Goal: Information Seeking & Learning: Learn about a topic

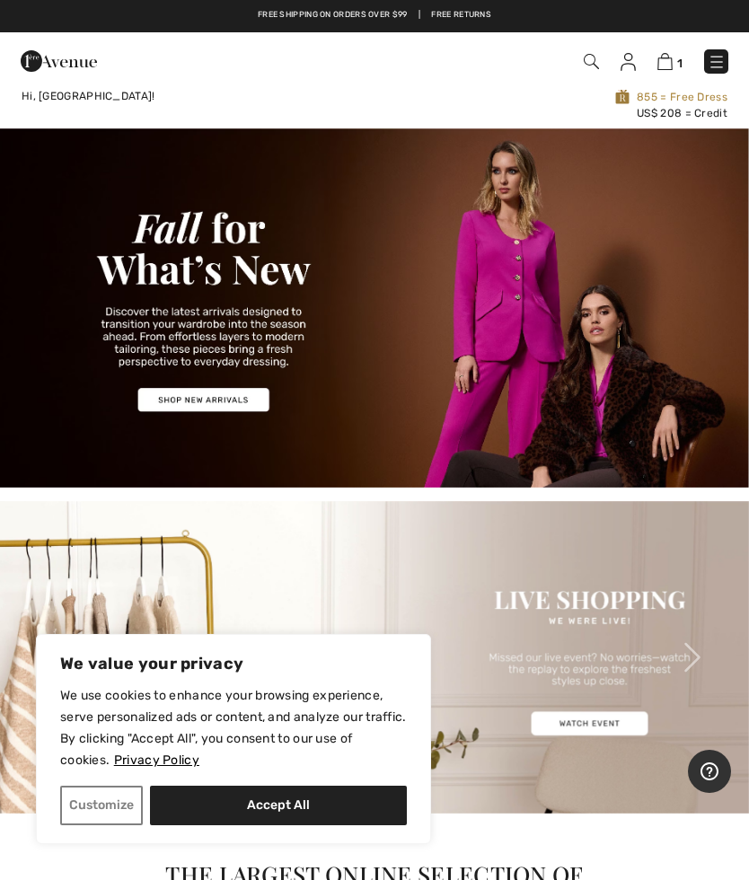
click at [623, 57] on img at bounding box center [628, 62] width 15 height 18
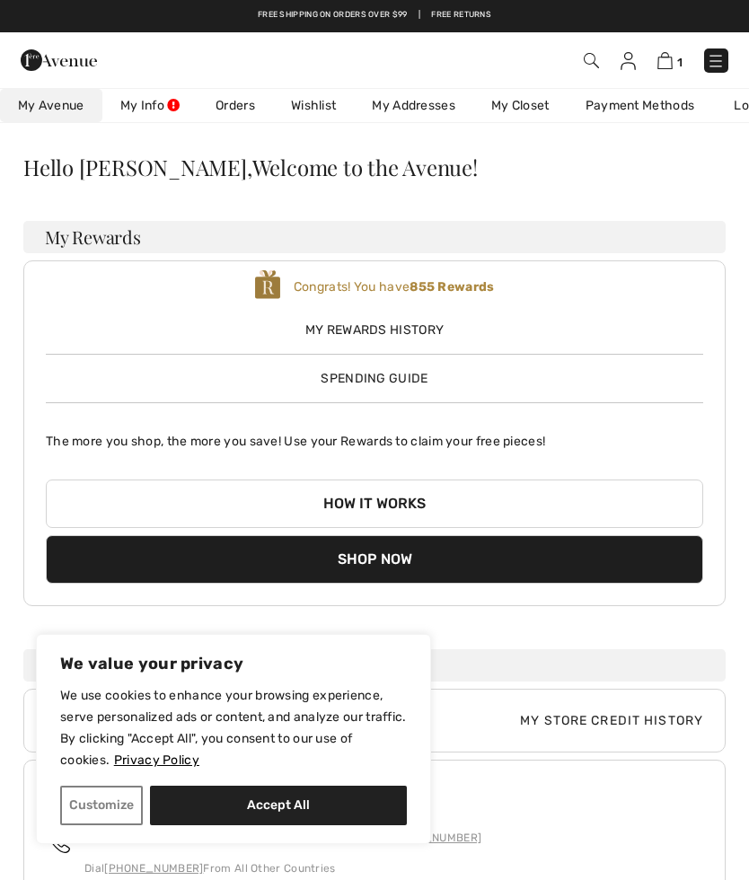
click at [242, 106] on link "Orders" at bounding box center [235, 105] width 75 height 33
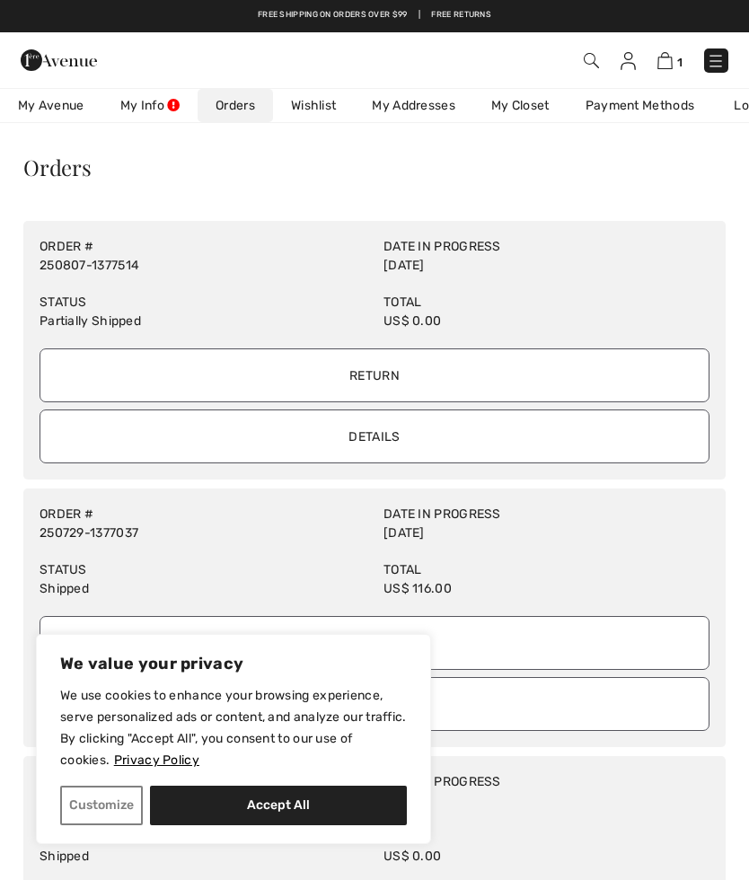
click at [372, 437] on input "Details" at bounding box center [375, 437] width 670 height 54
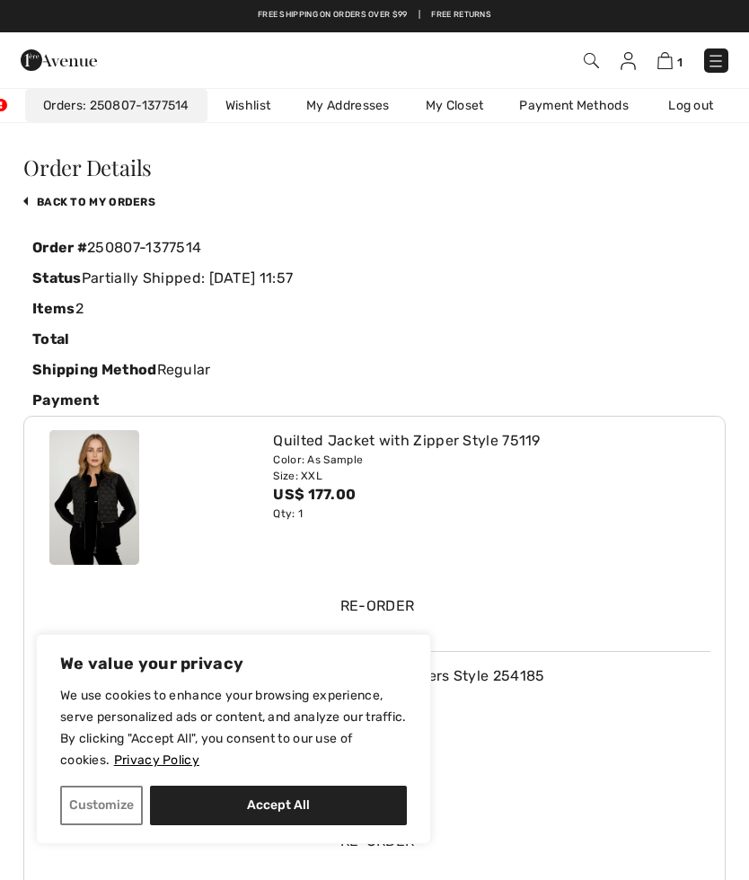
scroll to position [0, 180]
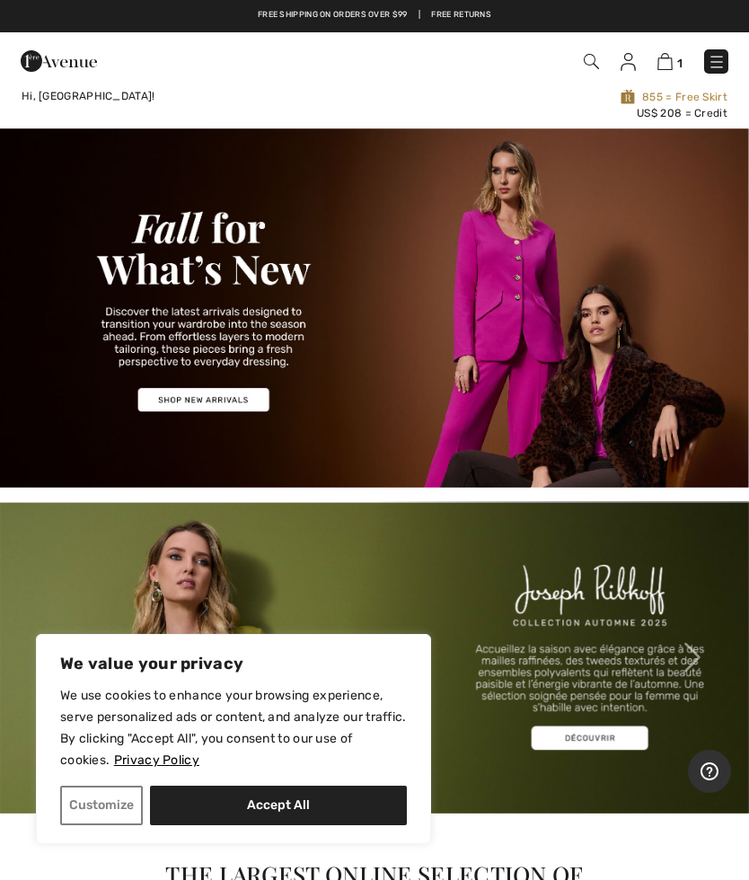
click at [674, 54] on link "1" at bounding box center [669, 61] width 25 height 22
click at [672, 64] on img at bounding box center [664, 61] width 15 height 17
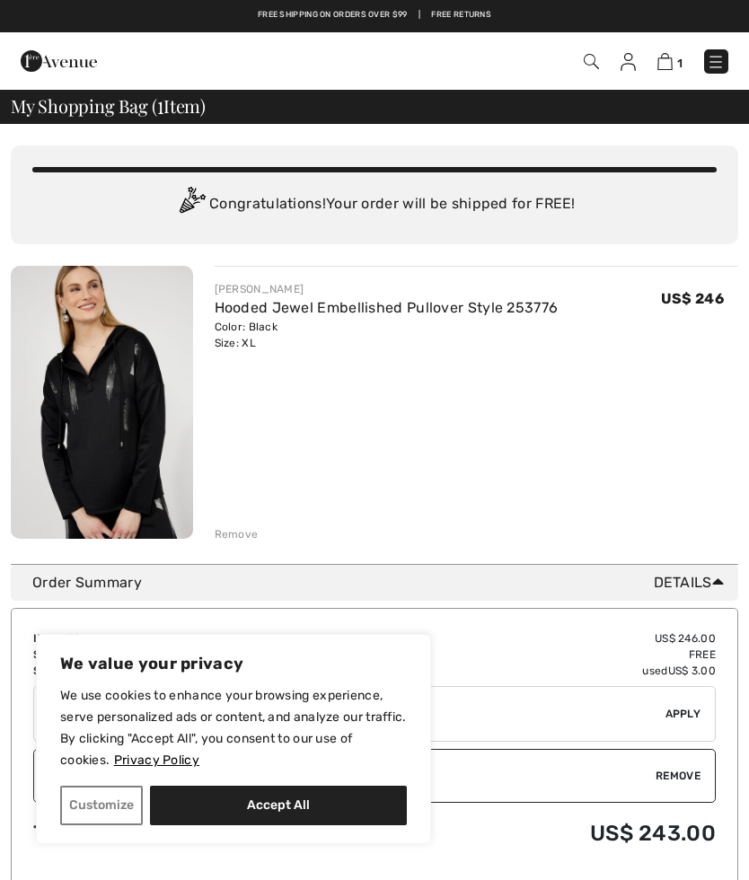
click at [711, 60] on img at bounding box center [716, 62] width 18 height 18
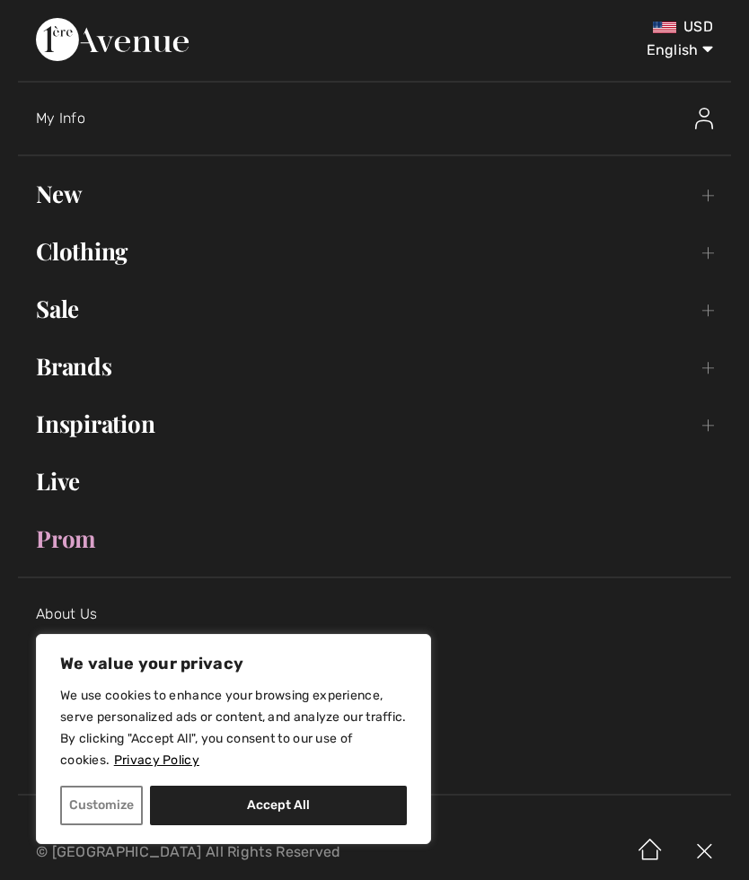
click at [60, 195] on link "New Toggle submenu" at bounding box center [374, 194] width 713 height 40
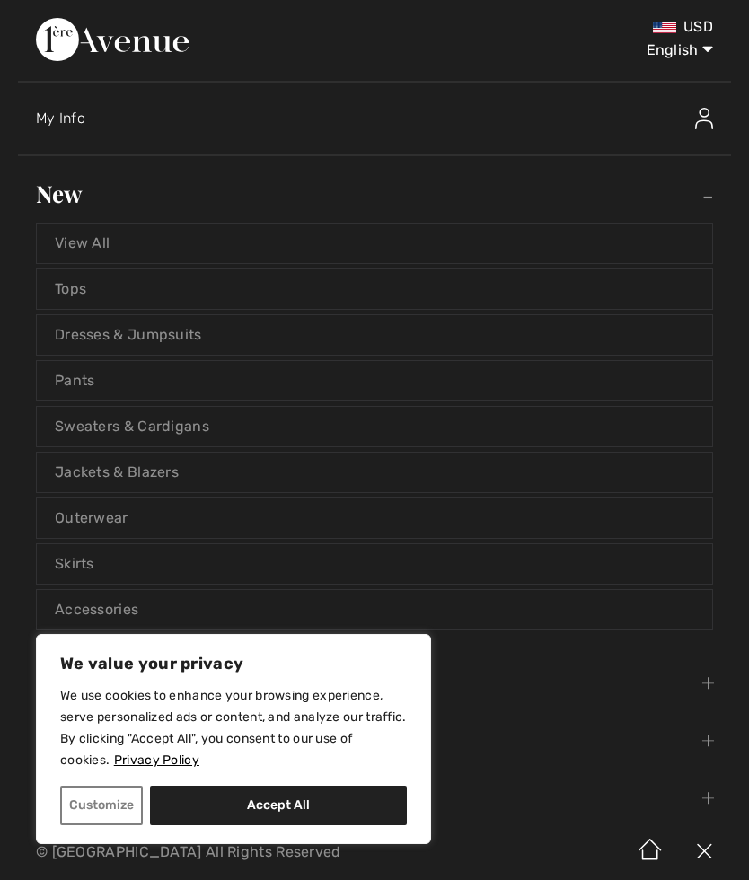
click at [94, 238] on link "View All" at bounding box center [374, 244] width 675 height 40
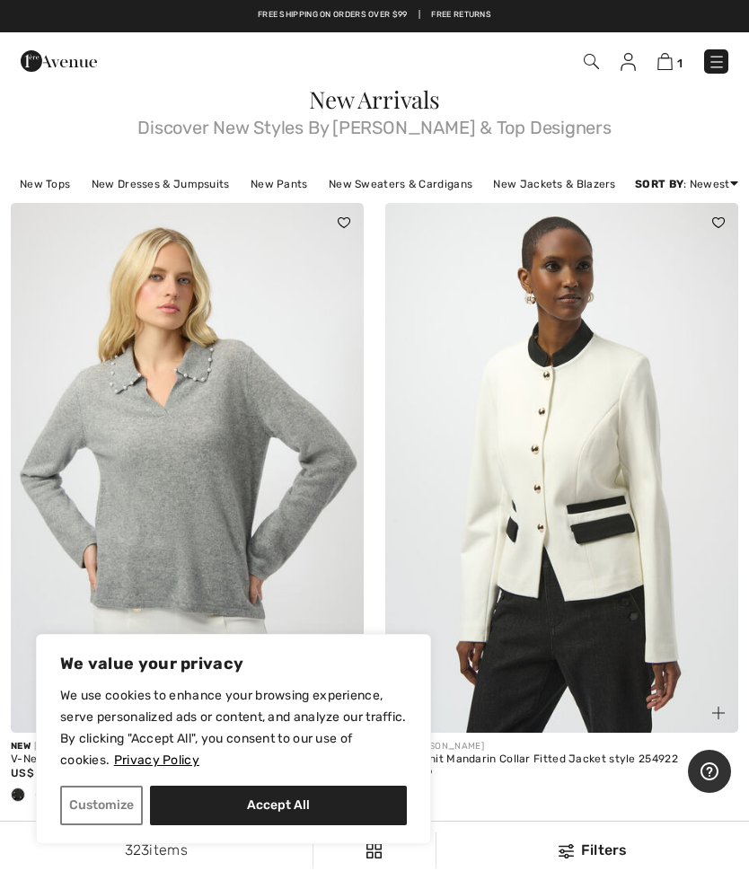
click at [278, 797] on button "Accept All" at bounding box center [278, 806] width 257 height 40
checkbox input "true"
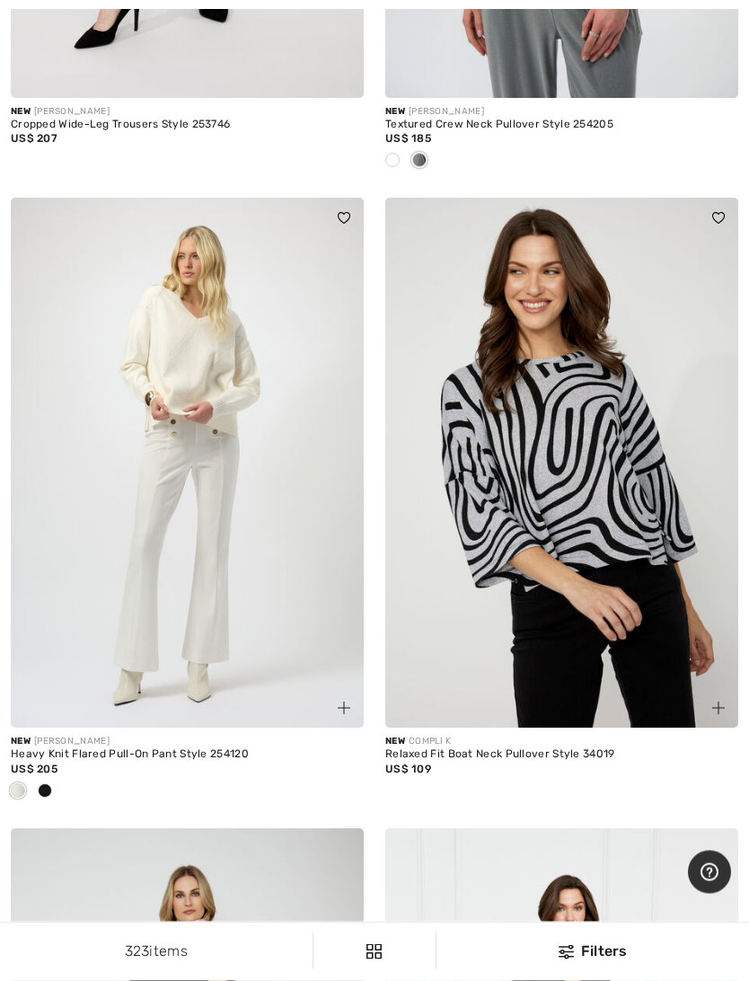
scroll to position [4480, 0]
click at [60, 807] on div at bounding box center [187, 792] width 353 height 30
click at [52, 807] on div at bounding box center [44, 792] width 27 height 30
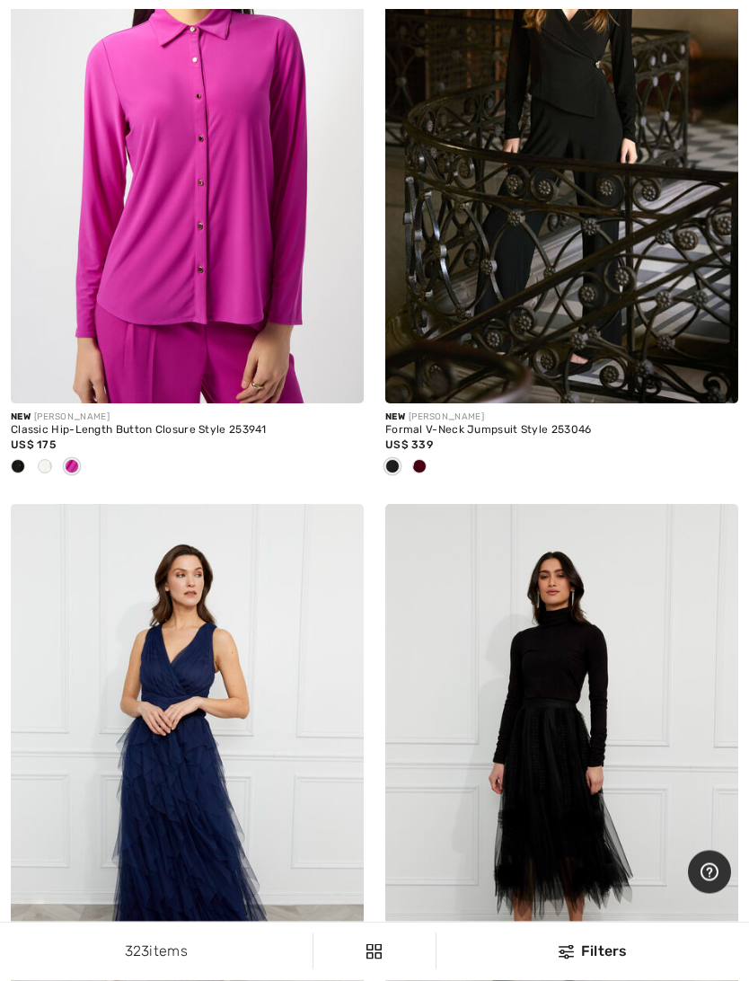
scroll to position [9279, 0]
click at [55, 481] on div at bounding box center [44, 468] width 27 height 30
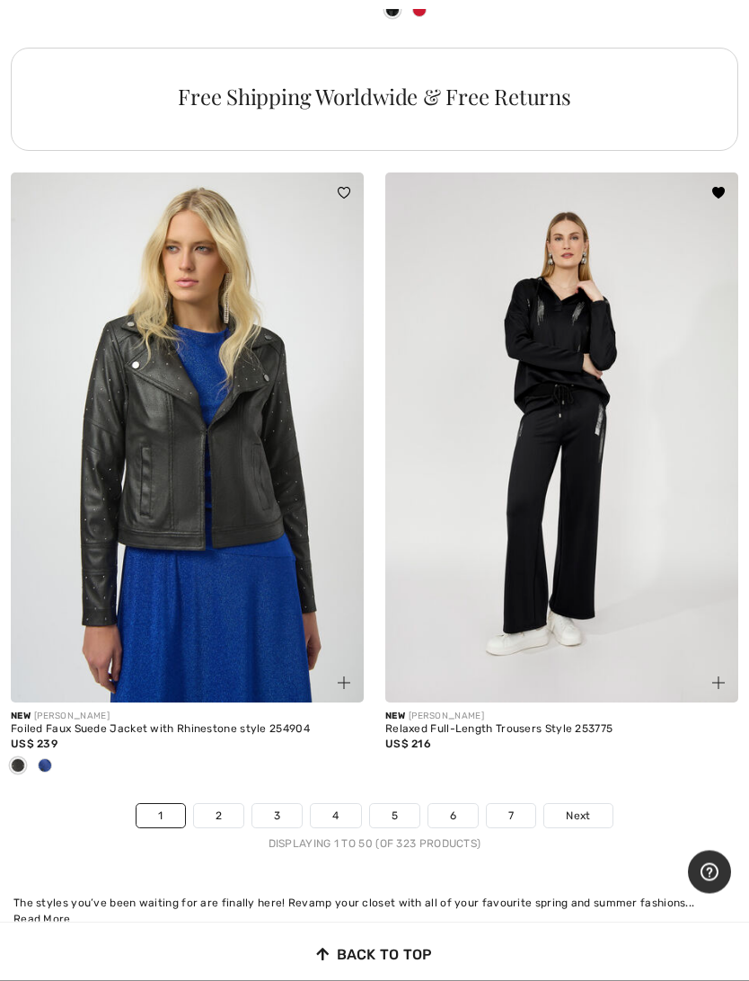
scroll to position [15383, 0]
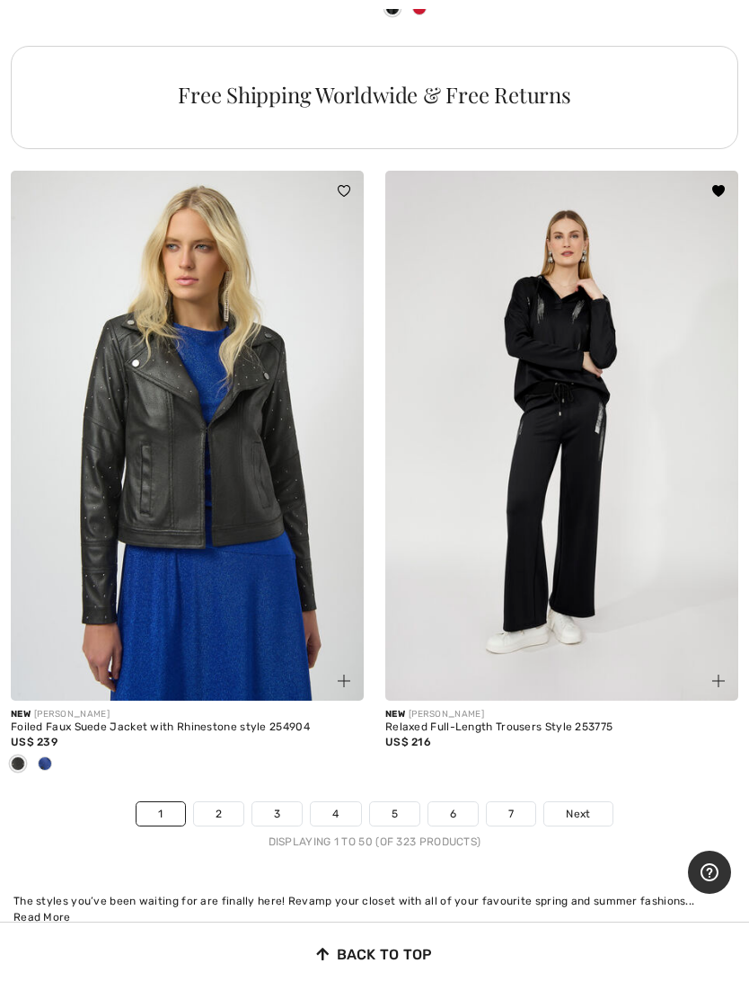
click at [57, 775] on div at bounding box center [44, 765] width 27 height 30
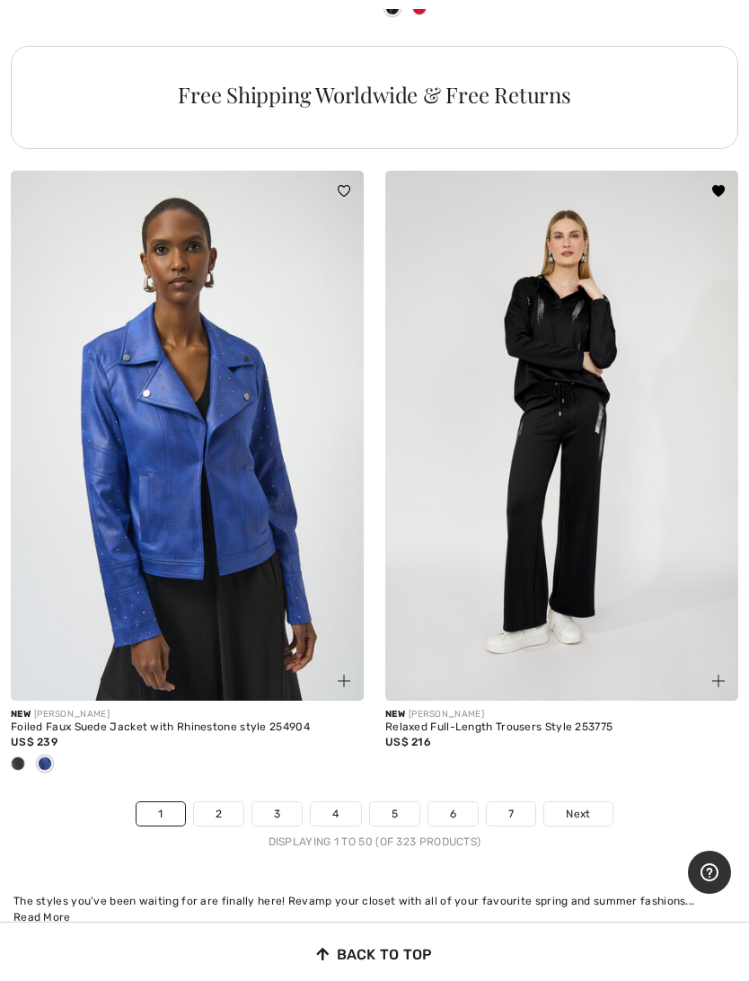
click at [275, 613] on img at bounding box center [187, 436] width 353 height 530
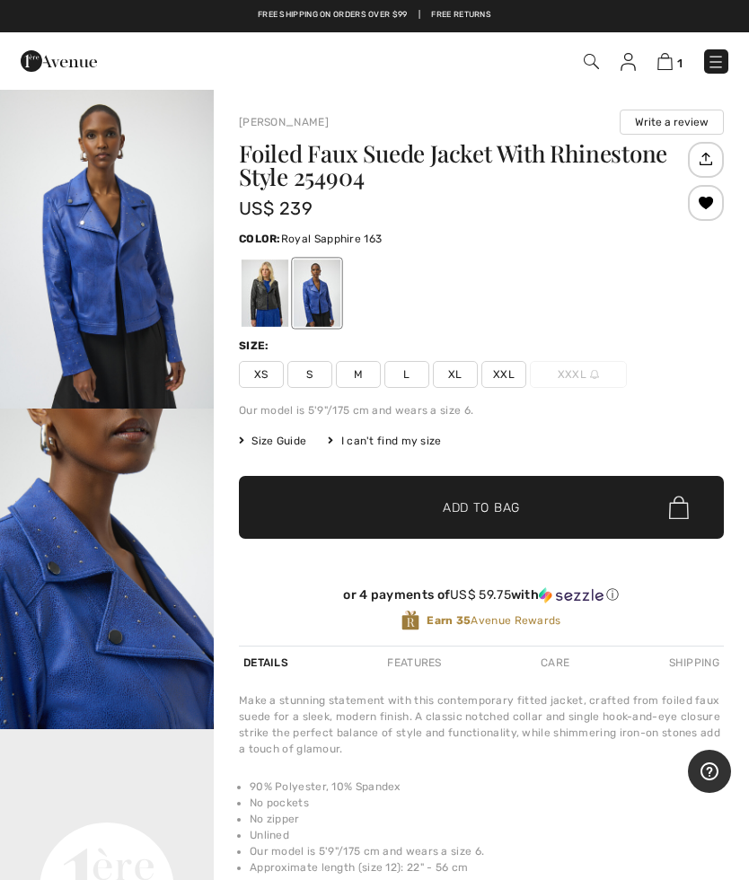
click at [505, 375] on span "XXL" at bounding box center [503, 374] width 45 height 27
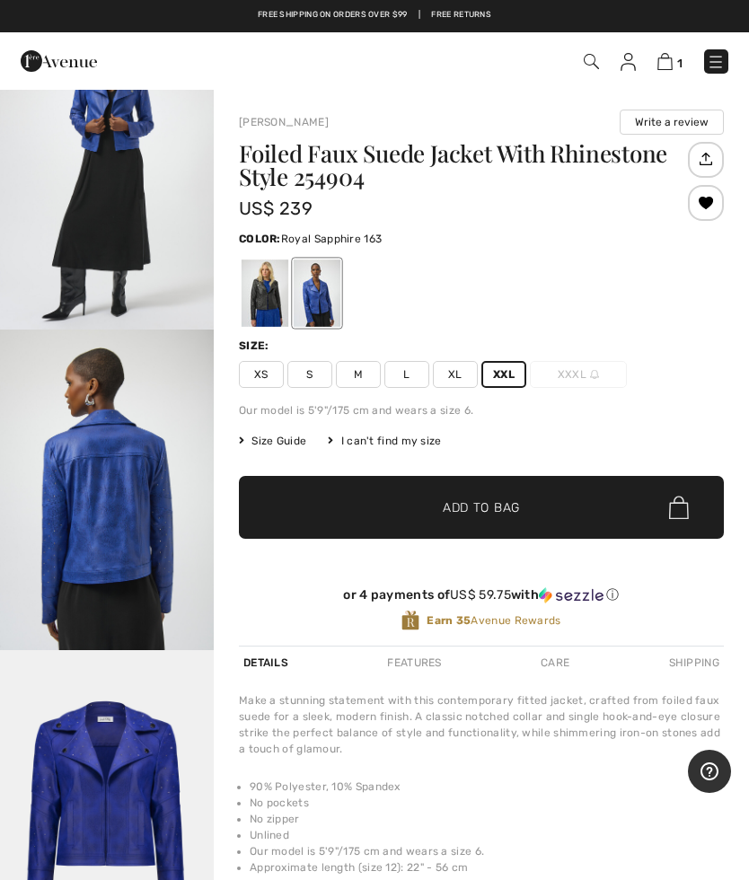
scroll to position [1022, 0]
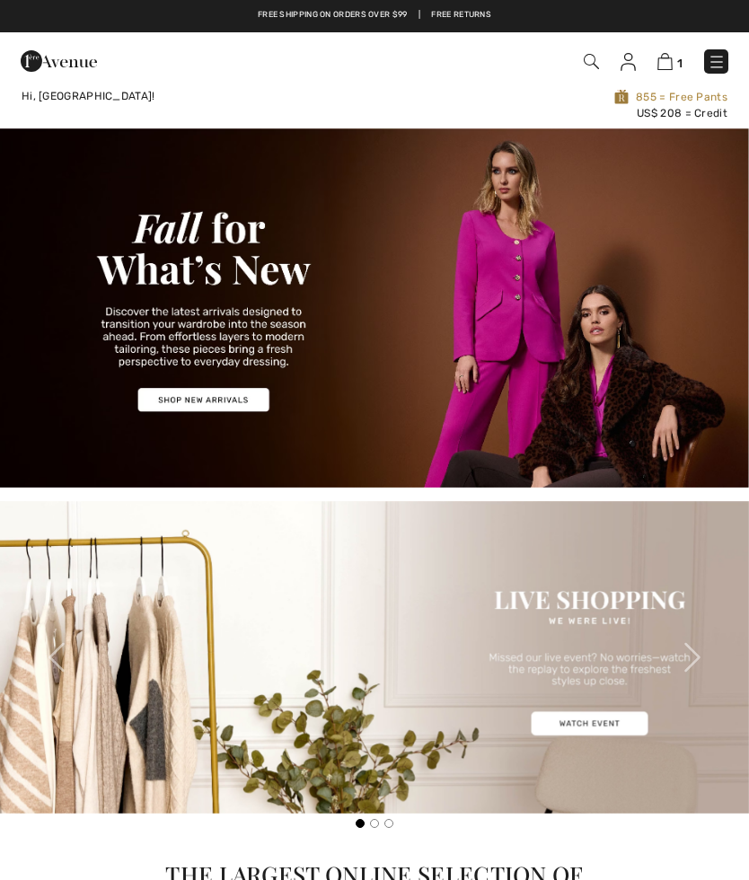
checkbox input "true"
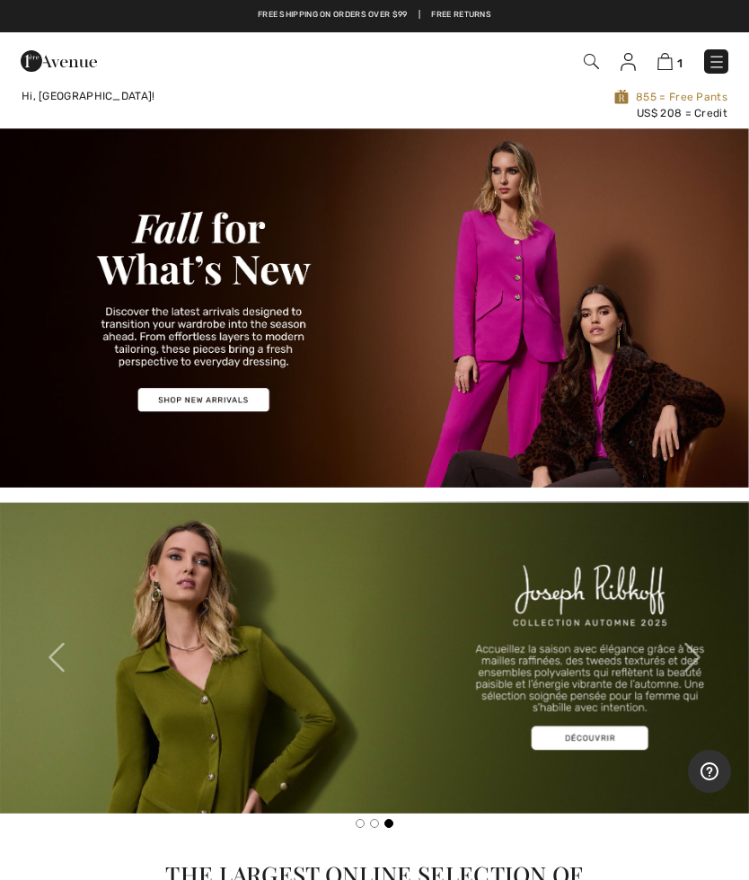
click at [718, 58] on img at bounding box center [717, 62] width 18 height 18
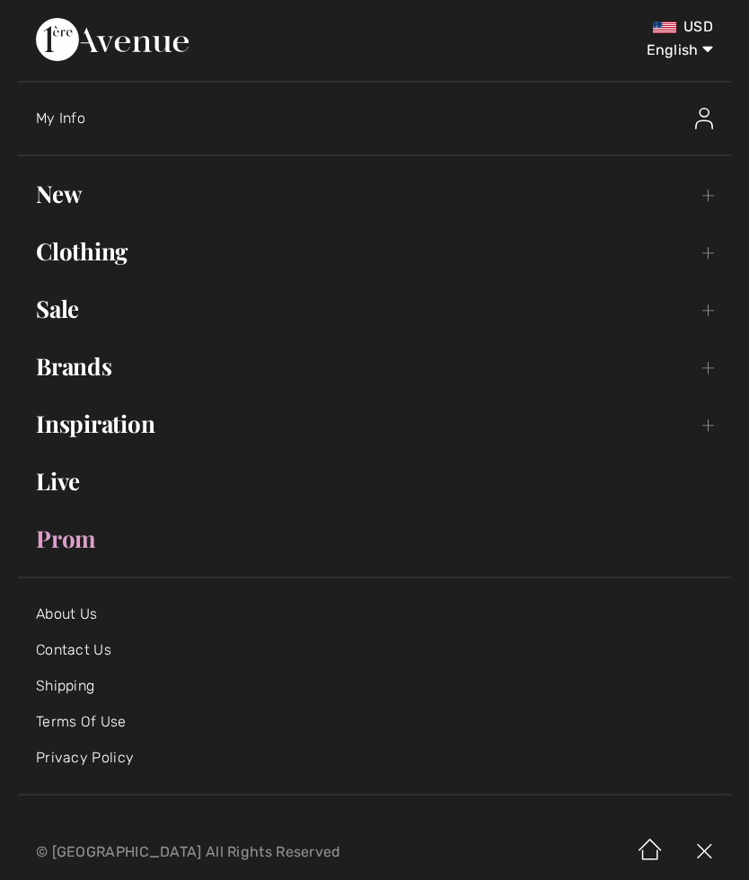
click at [59, 195] on link "New Toggle submenu" at bounding box center [374, 194] width 713 height 40
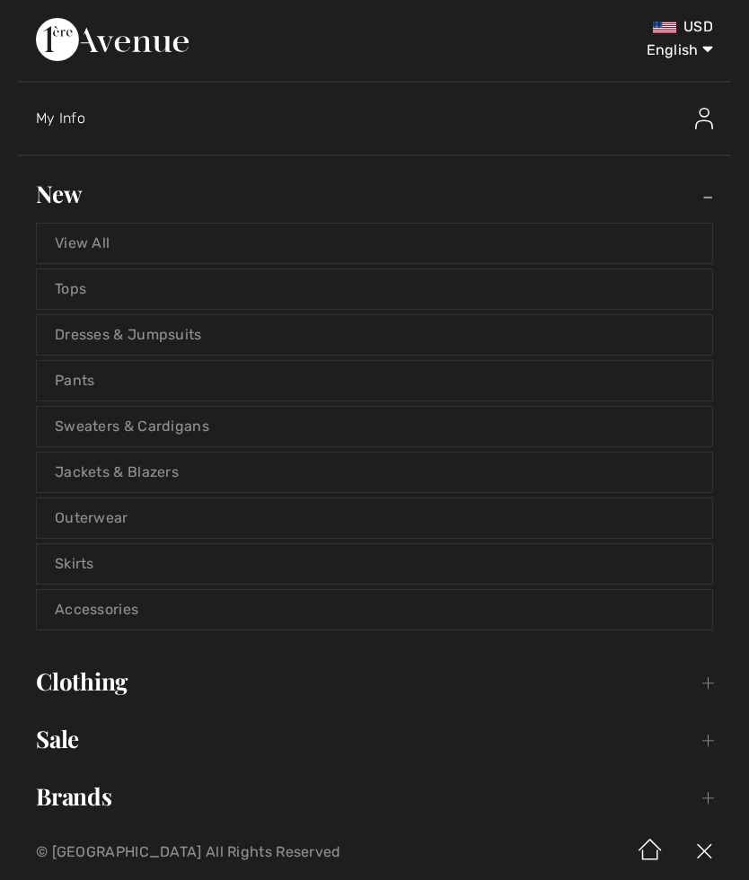
click at [102, 243] on link "View All" at bounding box center [374, 244] width 675 height 40
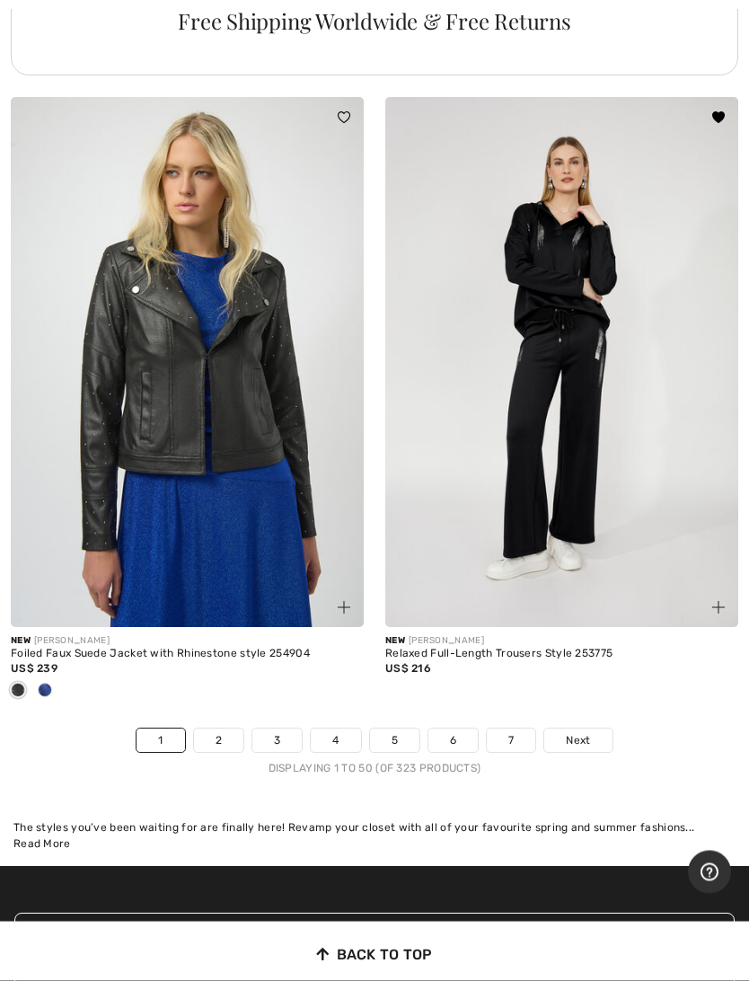
scroll to position [15456, 0]
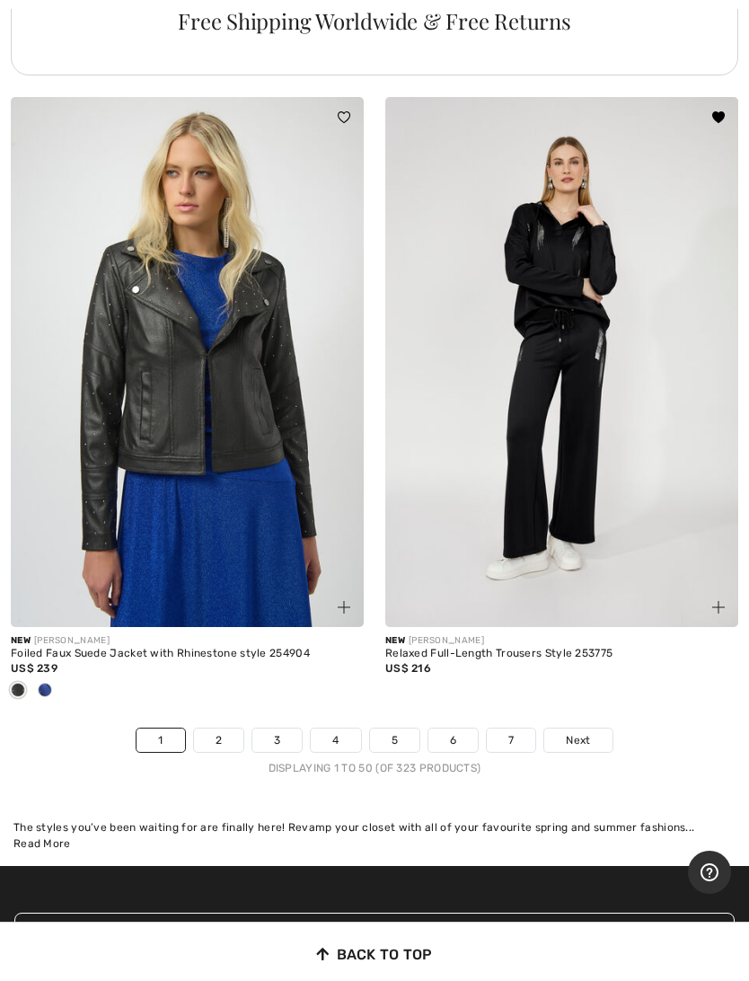
click at [223, 752] on link "2" at bounding box center [218, 739] width 49 height 23
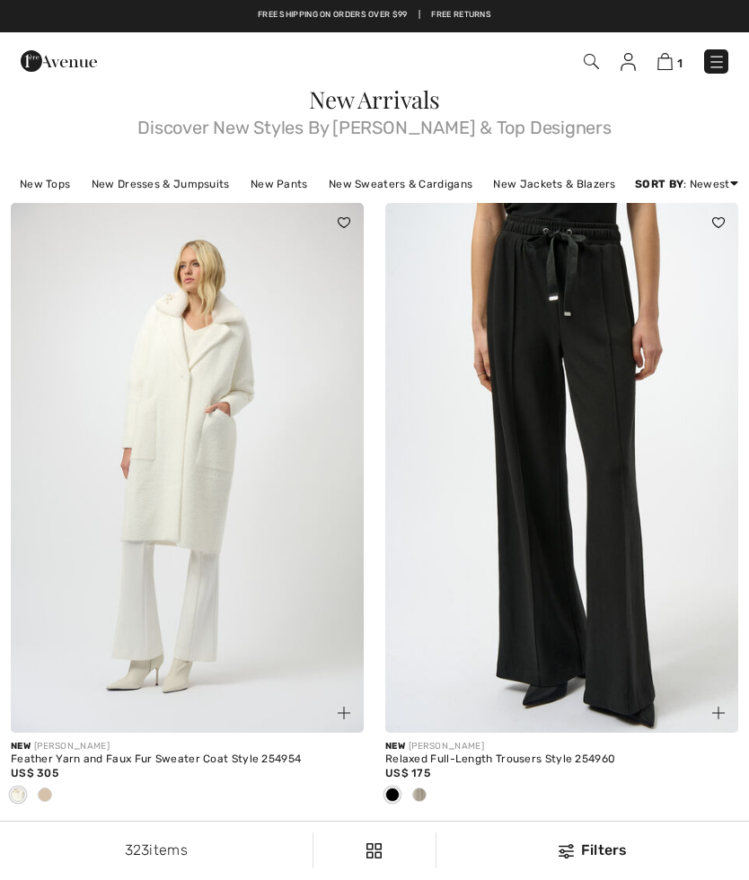
checkbox input "true"
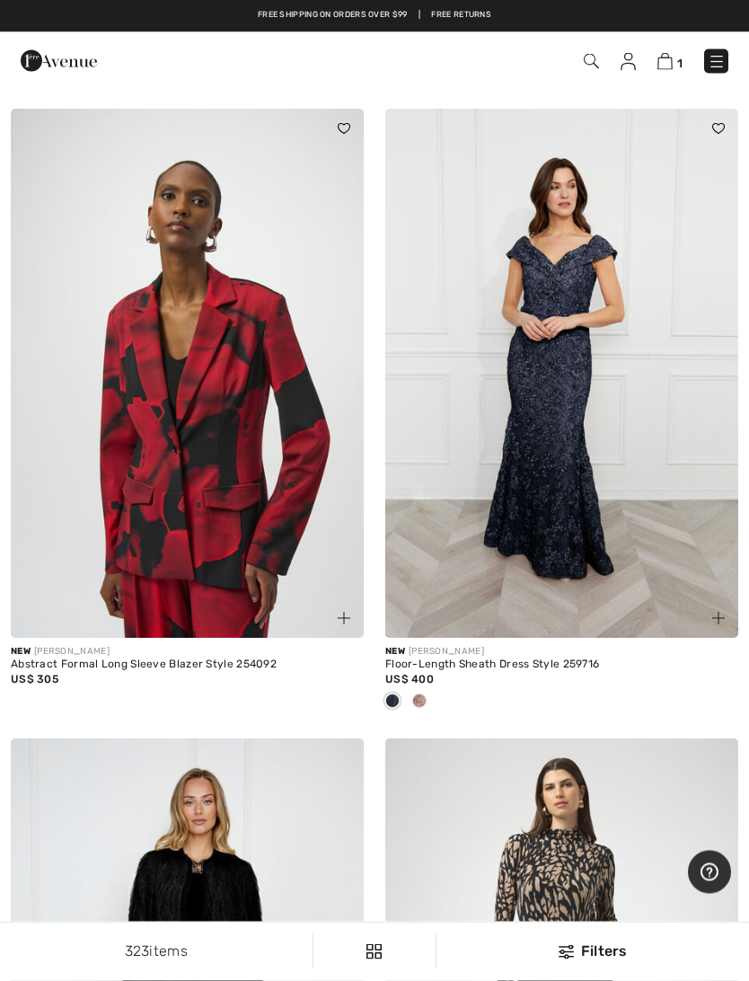
scroll to position [1953, 0]
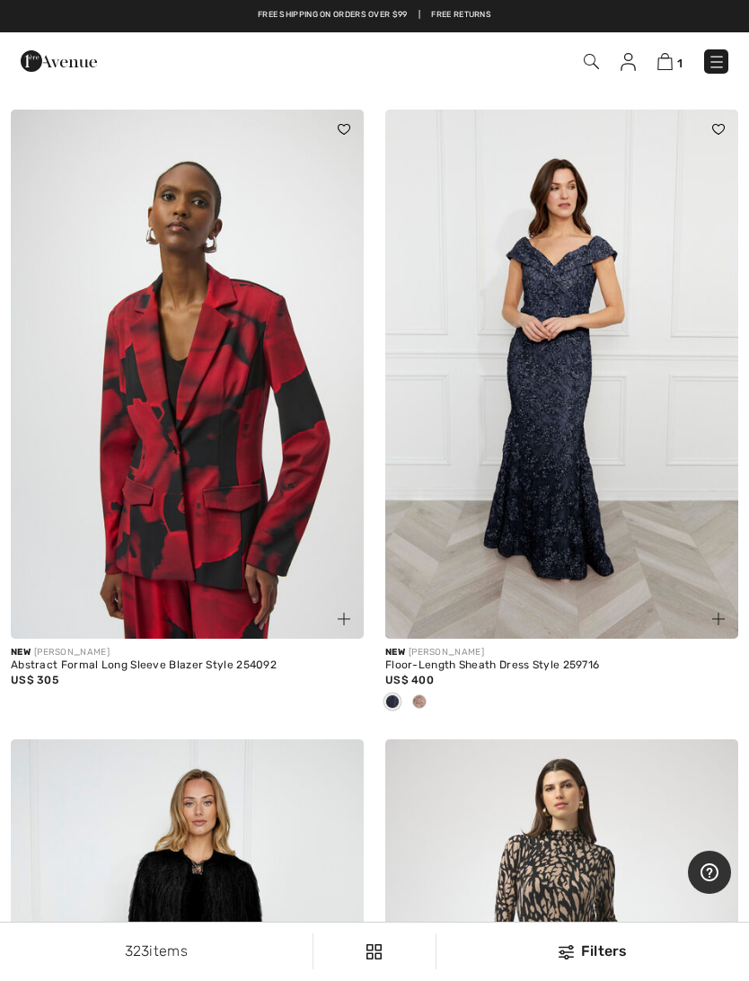
click at [564, 488] on img at bounding box center [561, 375] width 353 height 530
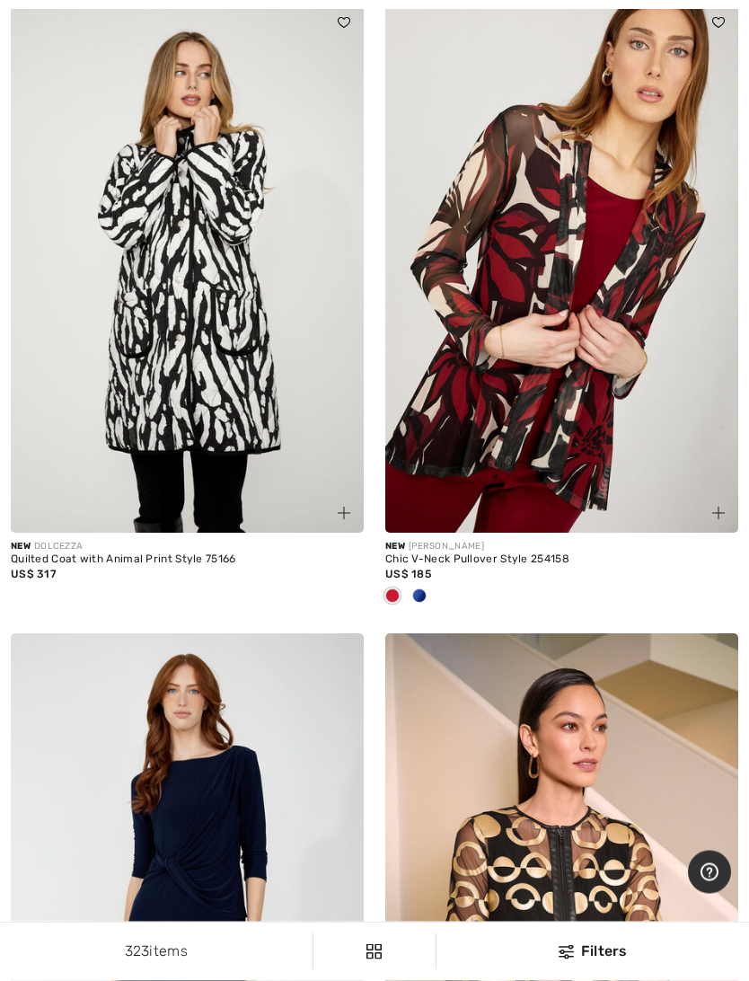
scroll to position [6506, 0]
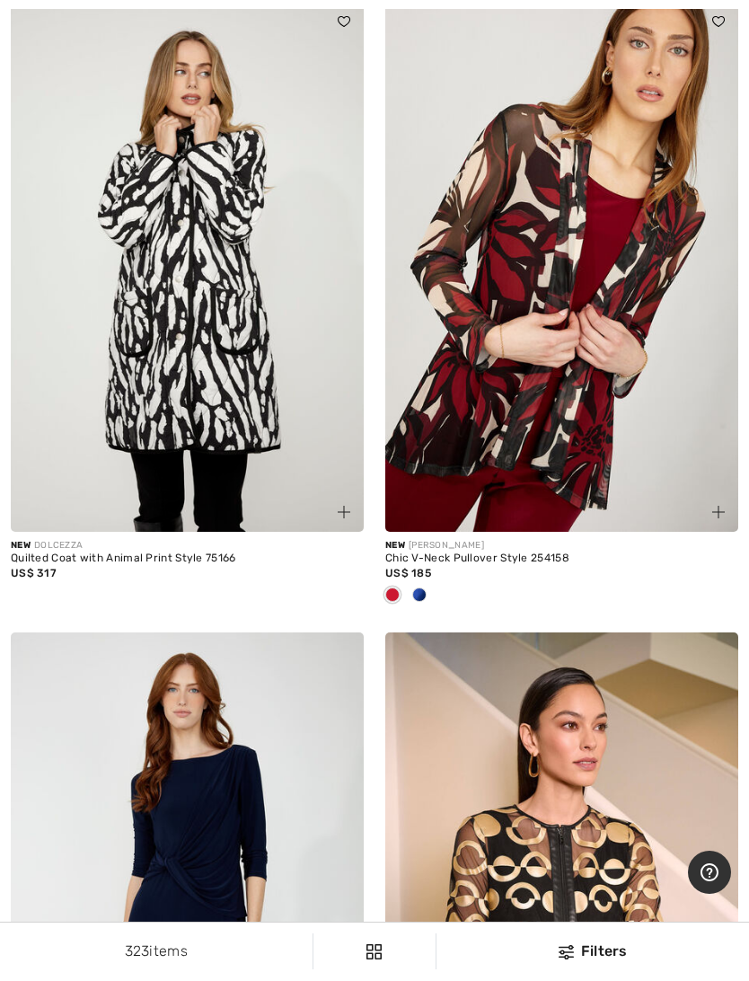
click at [426, 610] on div at bounding box center [419, 596] width 27 height 30
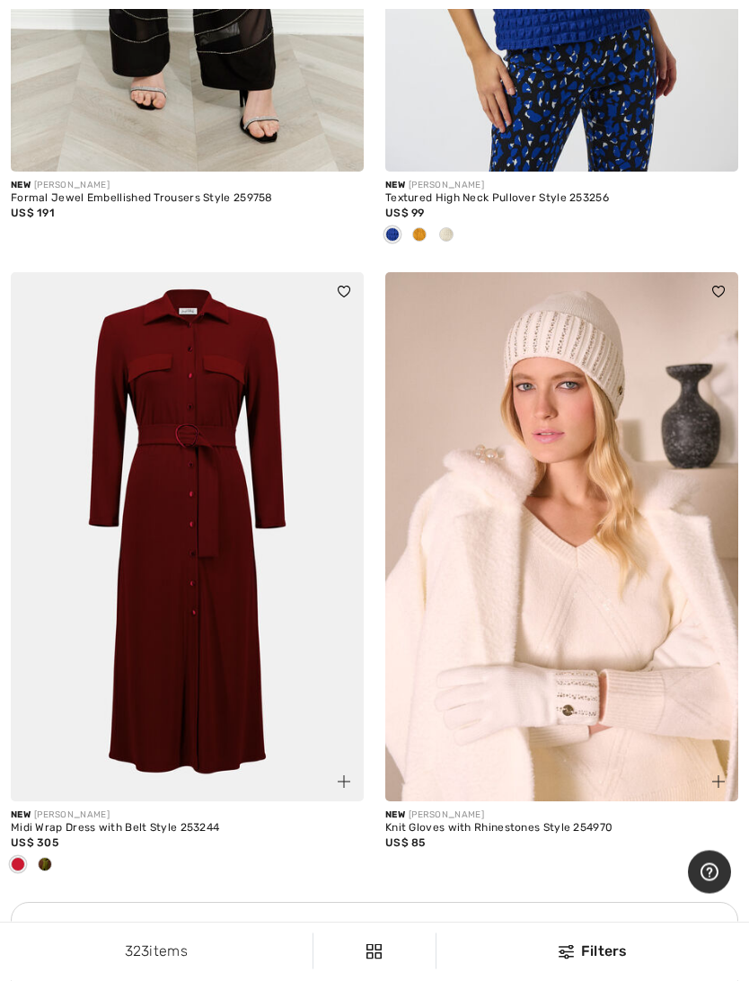
scroll to position [10623, 0]
click at [57, 879] on div at bounding box center [44, 866] width 27 height 30
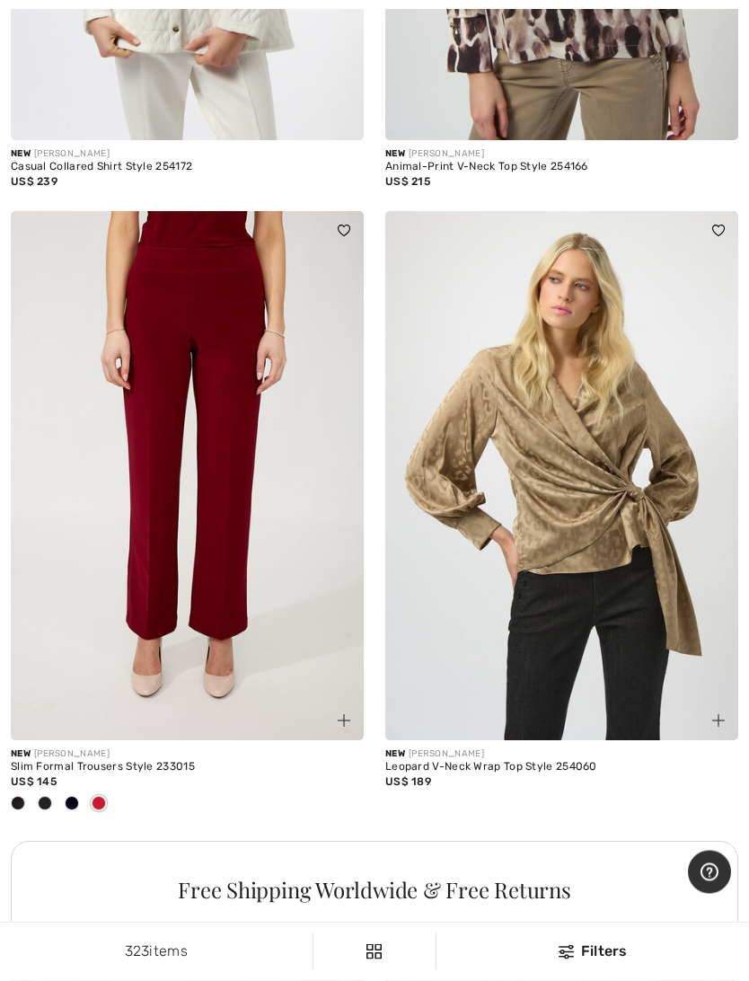
scroll to position [14440, 0]
click at [79, 816] on div at bounding box center [71, 804] width 27 height 30
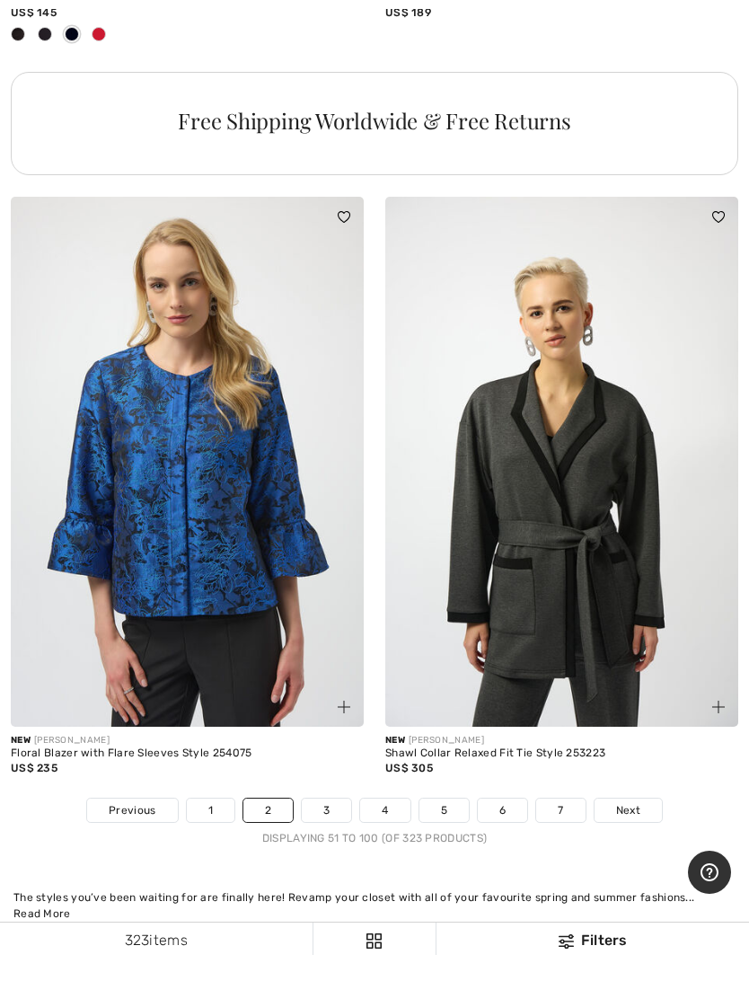
scroll to position [15260, 0]
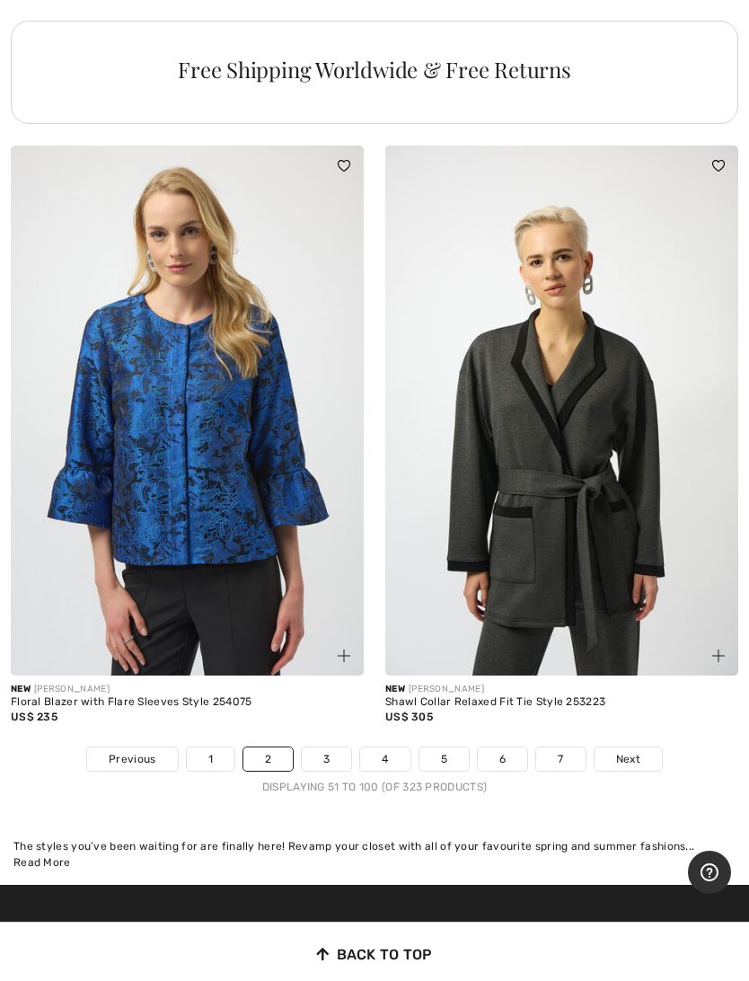
click at [331, 771] on link "3" at bounding box center [326, 758] width 49 height 23
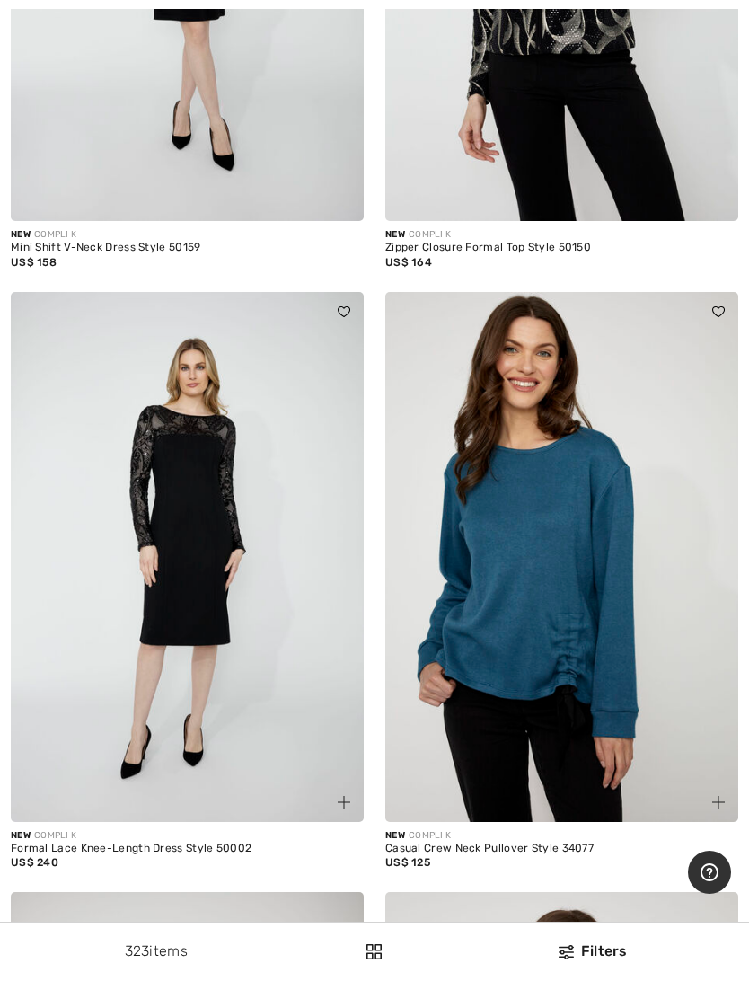
scroll to position [2464, 0]
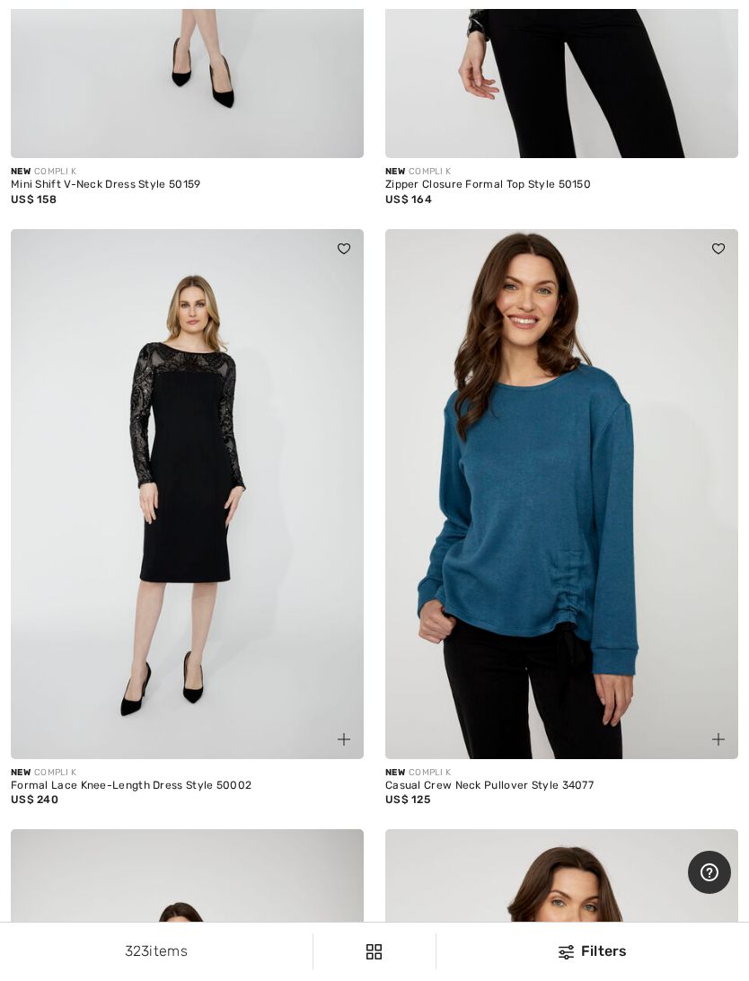
click at [241, 658] on img at bounding box center [187, 494] width 353 height 530
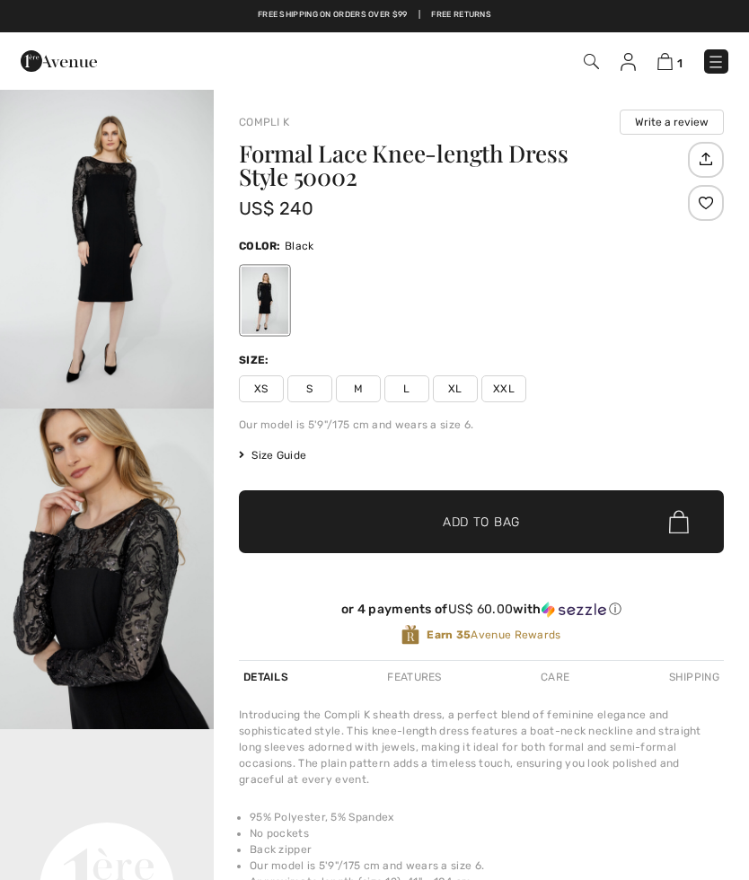
checkbox input "true"
